Goal: Use online tool/utility: Use online tool/utility

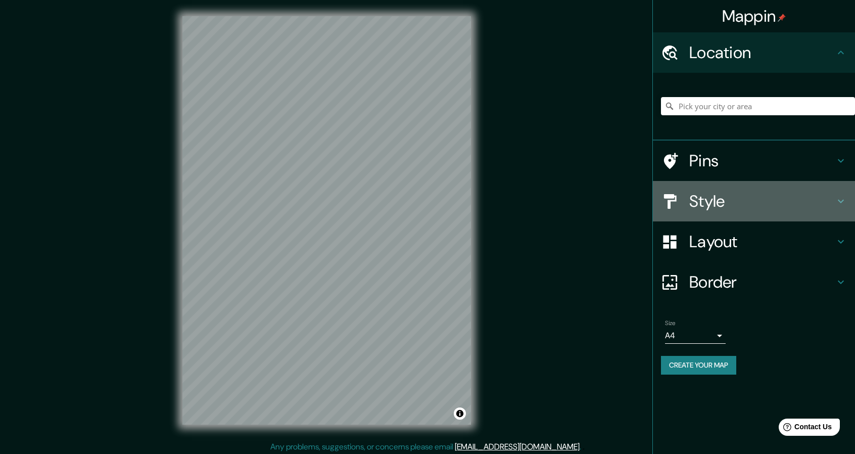
click at [844, 198] on icon at bounding box center [841, 201] width 12 height 12
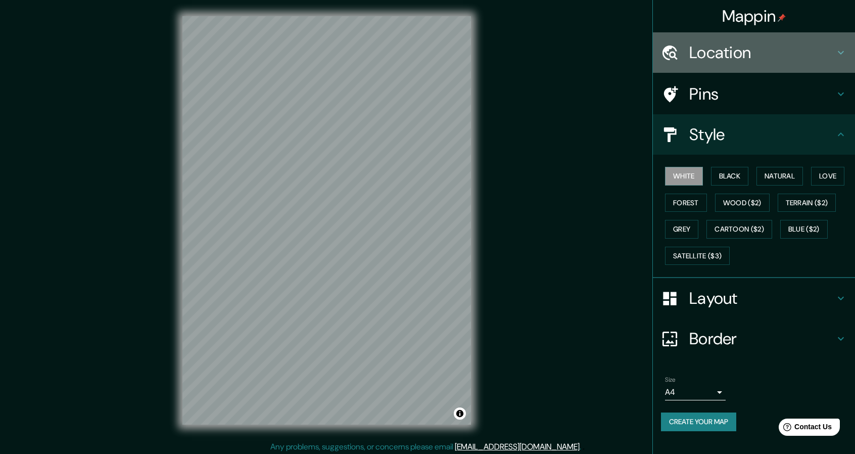
click at [765, 48] on h4 "Location" at bounding box center [761, 52] width 145 height 20
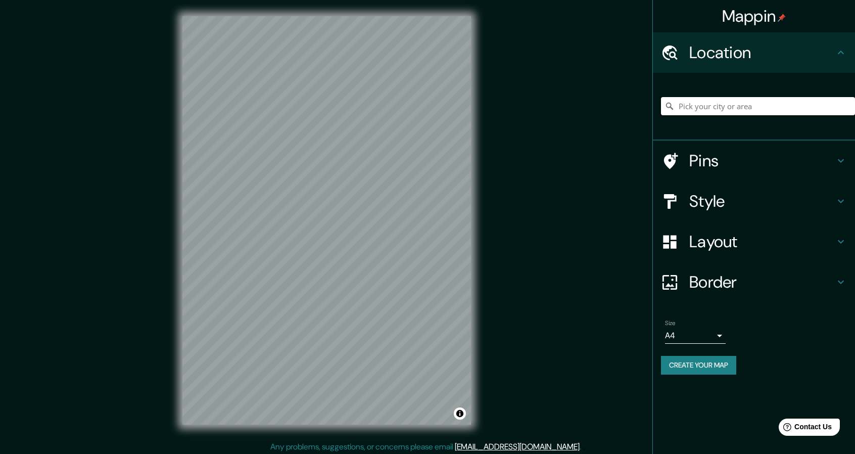
click at [739, 106] on input "Pick your city or area" at bounding box center [758, 106] width 194 height 18
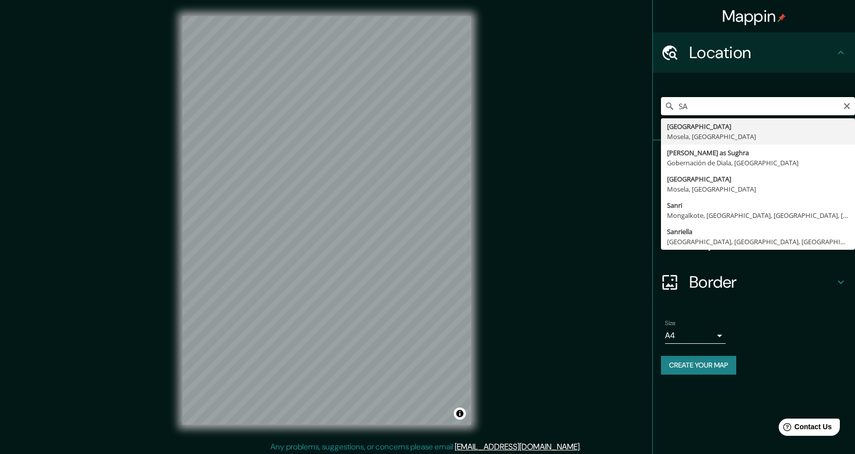
type input "S"
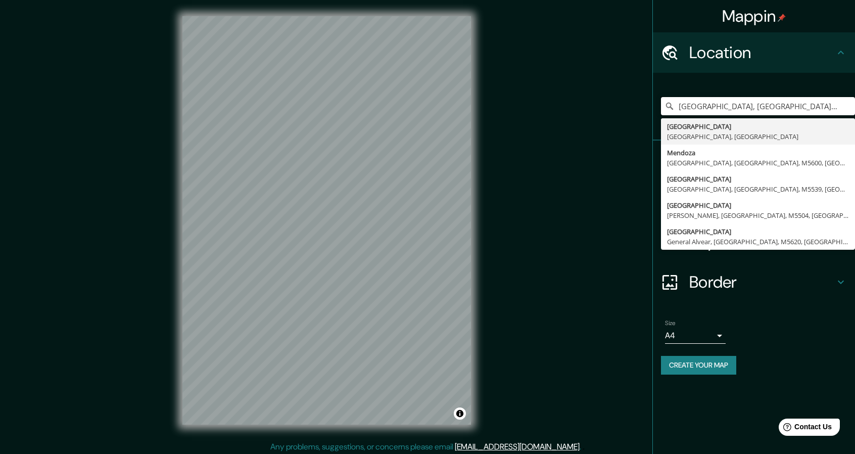
type input "[GEOGRAPHIC_DATA], [GEOGRAPHIC_DATA], [GEOGRAPHIC_DATA]"
click at [754, 271] on div "Border" at bounding box center [754, 282] width 202 height 40
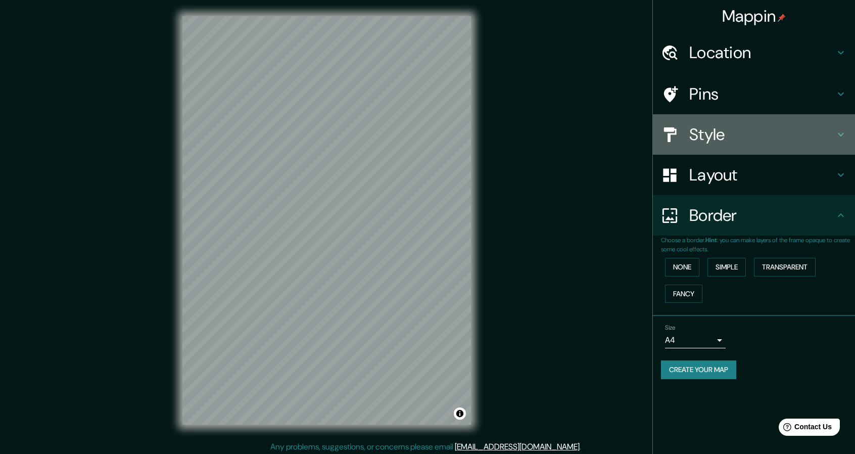
click at [730, 131] on h4 "Style" at bounding box center [761, 134] width 145 height 20
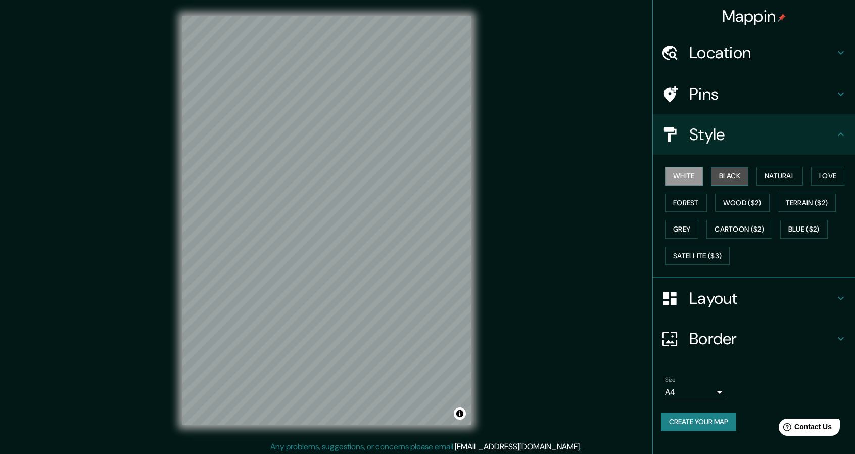
click at [726, 171] on button "Black" at bounding box center [730, 176] width 38 height 19
click at [677, 172] on button "White" at bounding box center [684, 176] width 38 height 19
click at [733, 175] on button "Black" at bounding box center [730, 176] width 38 height 19
click at [781, 179] on button "Natural" at bounding box center [779, 176] width 46 height 19
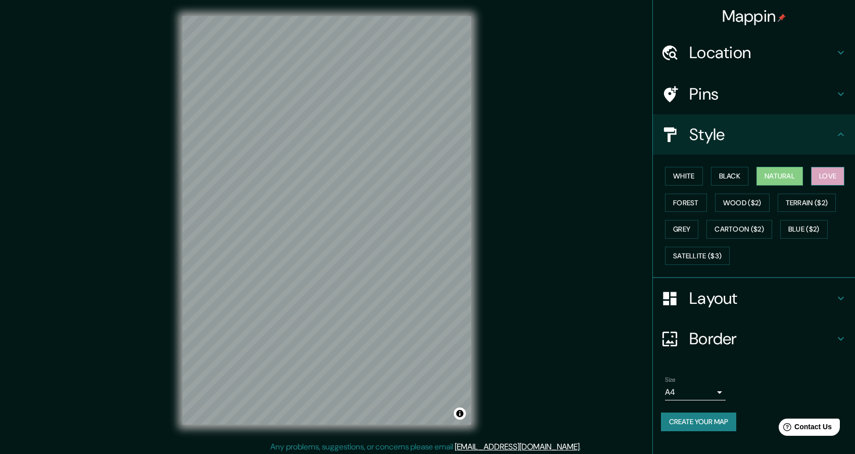
click at [823, 172] on button "Love" at bounding box center [827, 176] width 33 height 19
click at [679, 206] on button "Forest" at bounding box center [686, 202] width 42 height 19
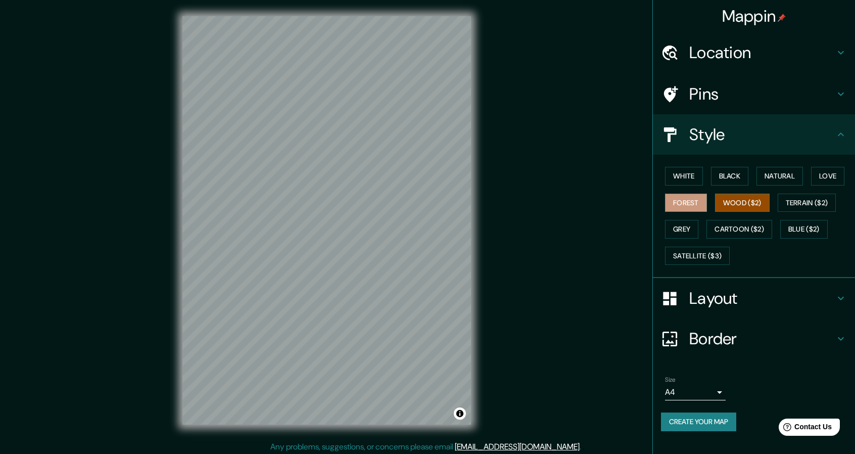
click at [730, 193] on button "Wood ($2)" at bounding box center [742, 202] width 55 height 19
click at [801, 203] on button "Terrain ($2)" at bounding box center [806, 202] width 59 height 19
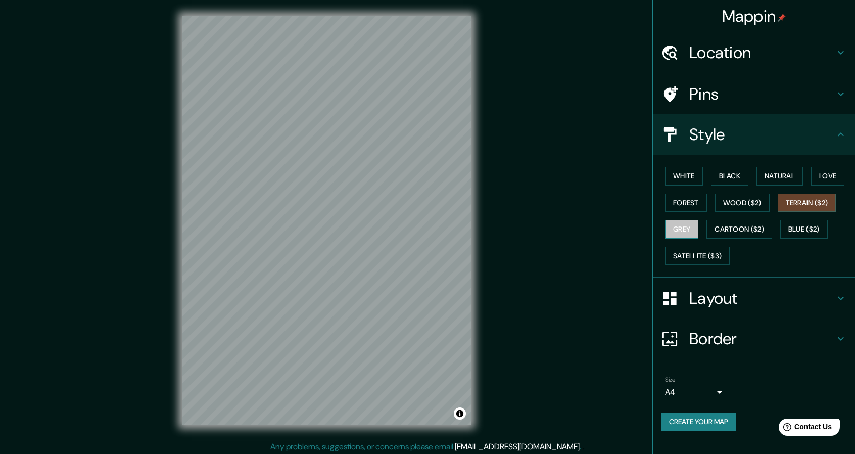
click at [676, 230] on button "Grey" at bounding box center [681, 229] width 33 height 19
